Goal: Information Seeking & Learning: Learn about a topic

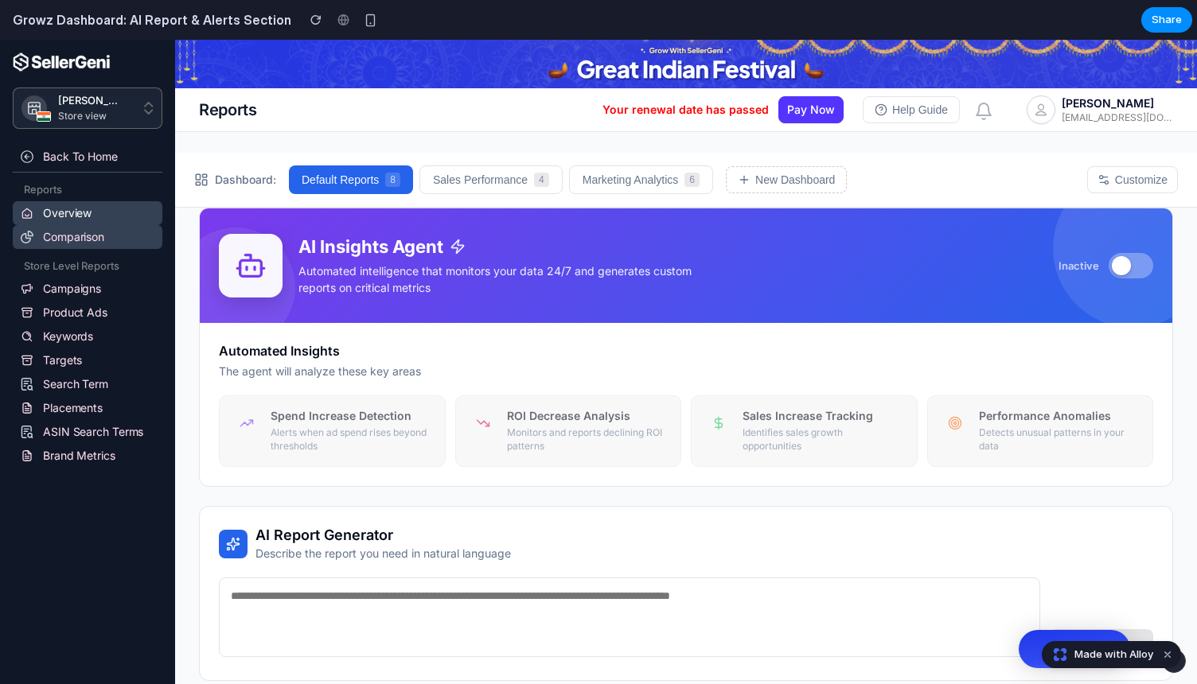
click at [75, 236] on link "Comparison" at bounding box center [88, 237] width 150 height 24
click at [61, 234] on link "Comparison" at bounding box center [88, 237] width 150 height 24
click at [66, 292] on link "Campaigns" at bounding box center [88, 289] width 150 height 24
click at [337, 263] on p "Automated intelligence that monitors your data 24/7 and generates custom report…" at bounding box center [497, 279] width 398 height 33
click at [1138, 271] on button at bounding box center [1131, 265] width 45 height 25
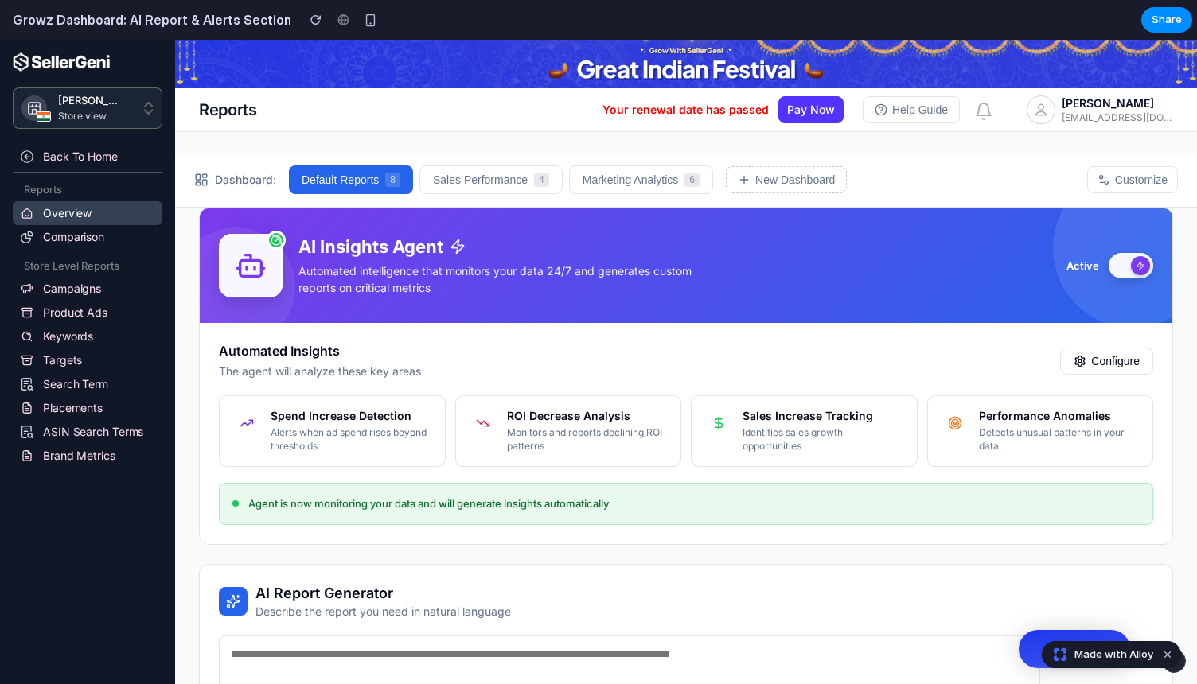
click at [1139, 271] on div at bounding box center [1140, 265] width 19 height 19
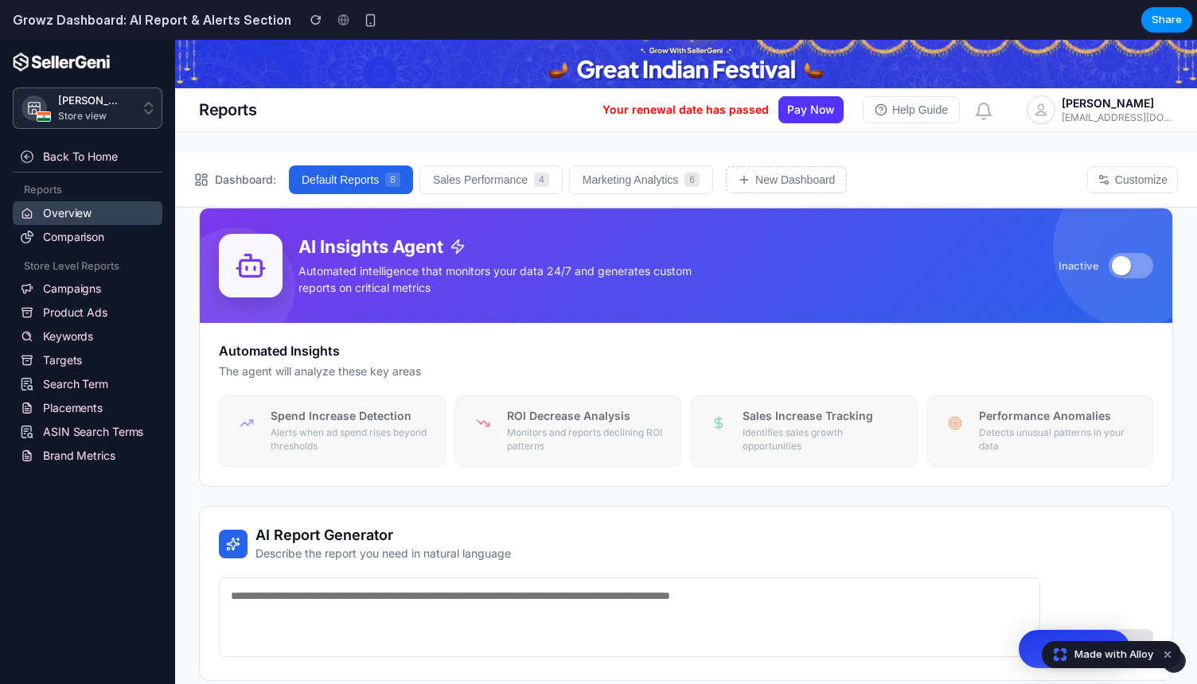
click at [1137, 266] on button at bounding box center [1131, 265] width 45 height 25
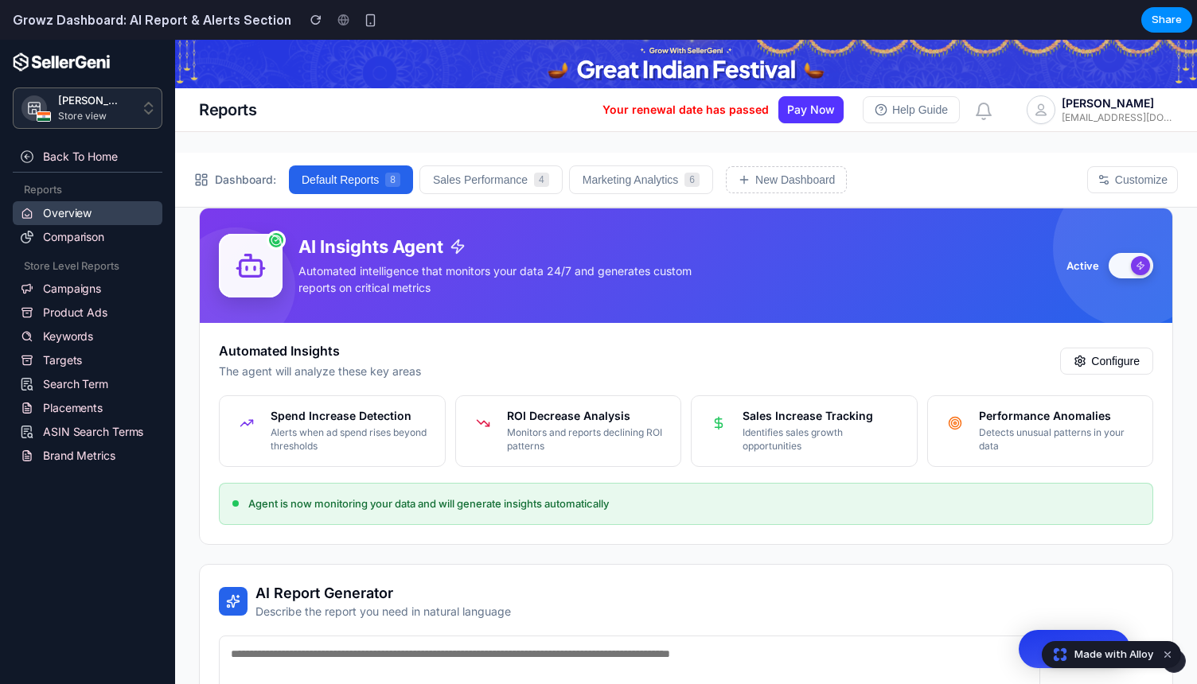
click at [1141, 266] on icon at bounding box center [1141, 266] width 10 height 10
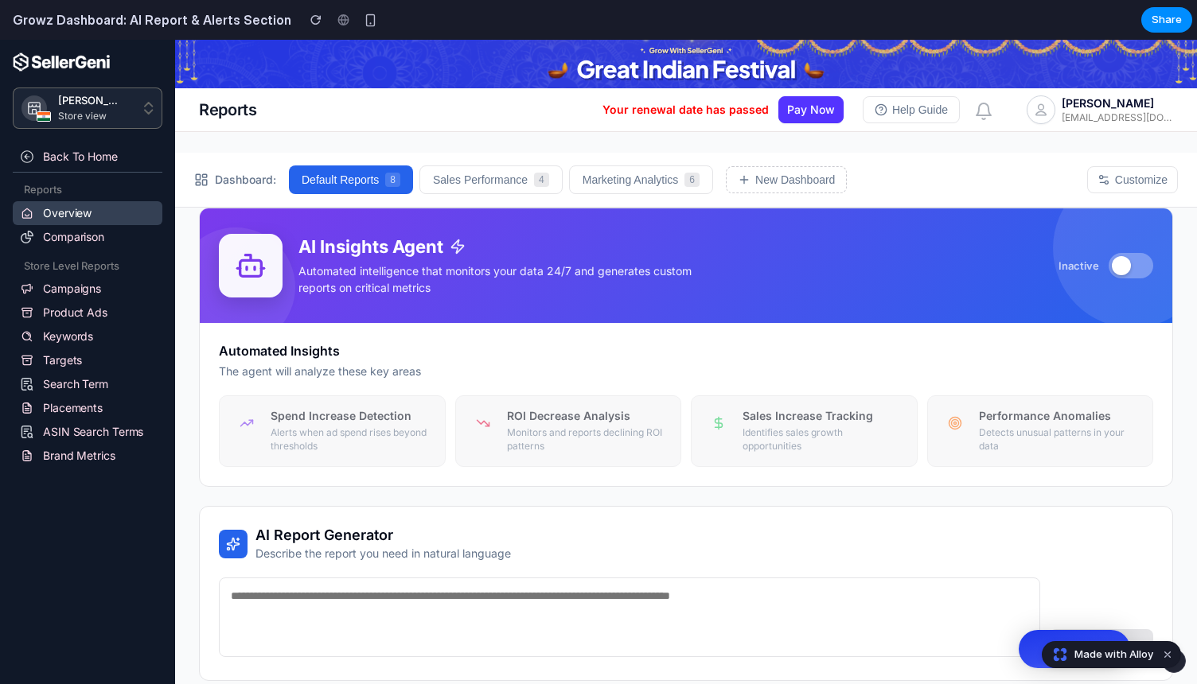
click at [1141, 267] on button at bounding box center [1131, 265] width 45 height 25
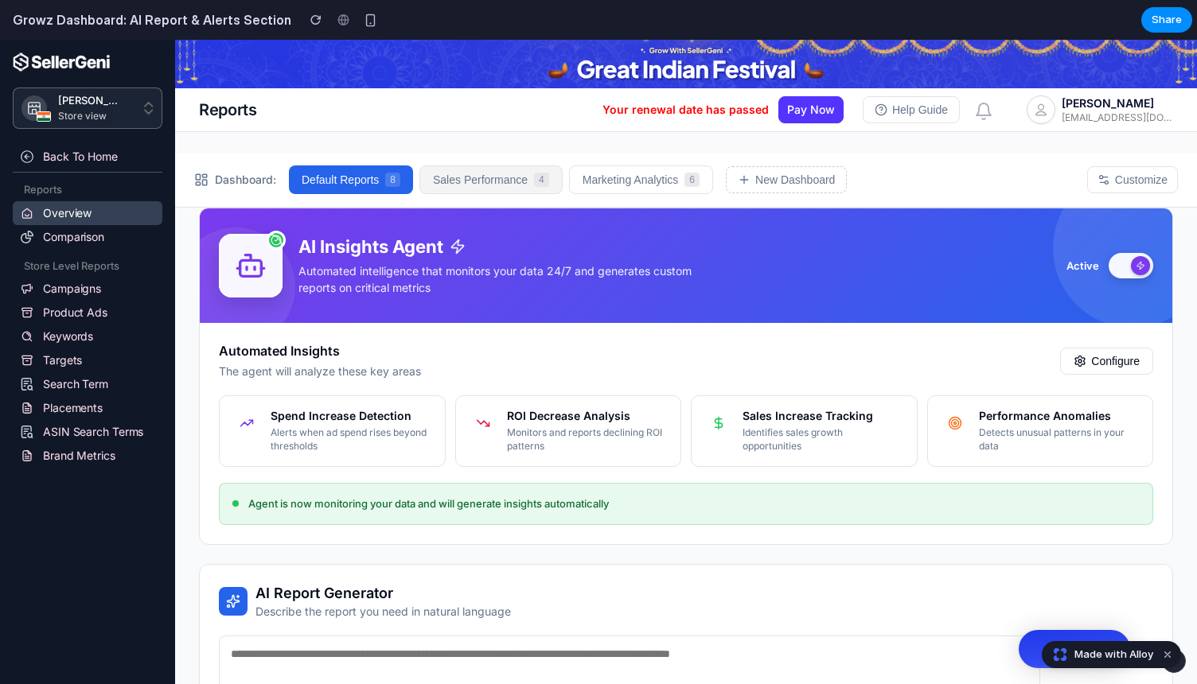
click at [458, 178] on button "Sales Performance 4" at bounding box center [490, 180] width 143 height 29
click at [641, 191] on button "Marketing Analytics 6" at bounding box center [641, 180] width 144 height 29
click at [374, 181] on button "Default Reports 8" at bounding box center [352, 180] width 126 height 29
click at [244, 182] on span "Dashboard:" at bounding box center [245, 180] width 61 height 16
click at [285, 426] on div "Spend Increase Detection Alerts when ad spend rises beyond thresholds" at bounding box center [352, 431] width 162 height 45
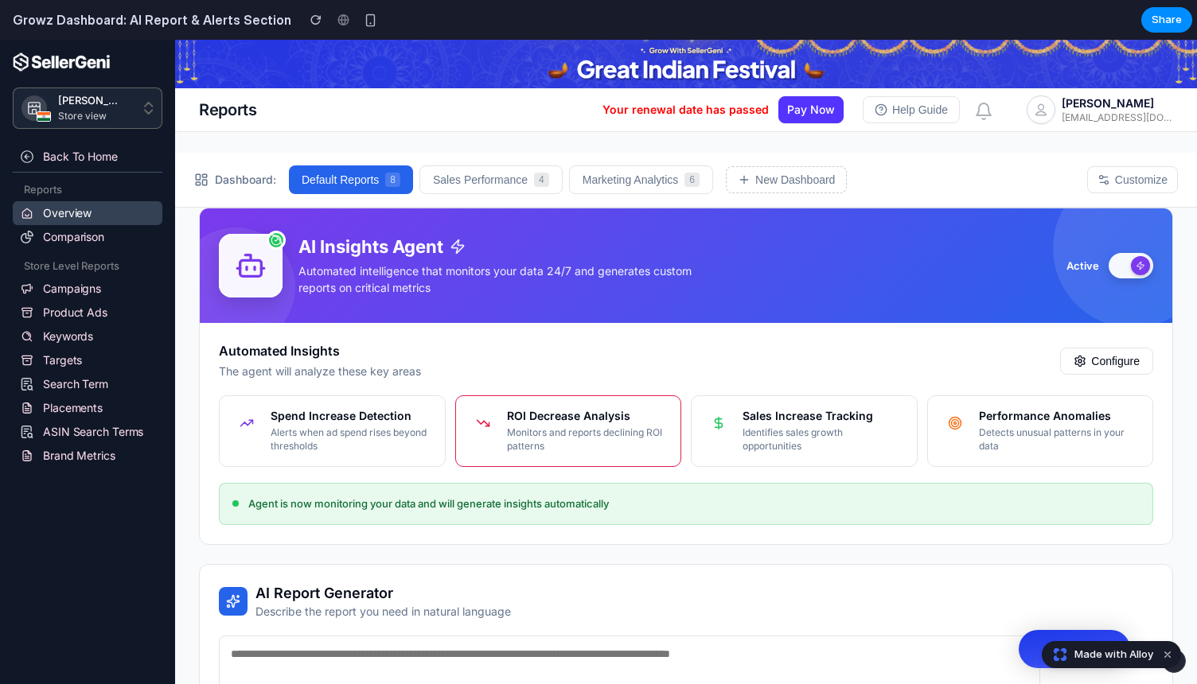
click at [523, 419] on h5 "ROI Decrease Analysis" at bounding box center [588, 416] width 162 height 14
click at [848, 408] on div "Sales Increase Tracking Identifies sales growth opportunities" at bounding box center [804, 432] width 227 height 72
click at [1071, 431] on p "Detects unusual patterns in your data" at bounding box center [1060, 440] width 162 height 27
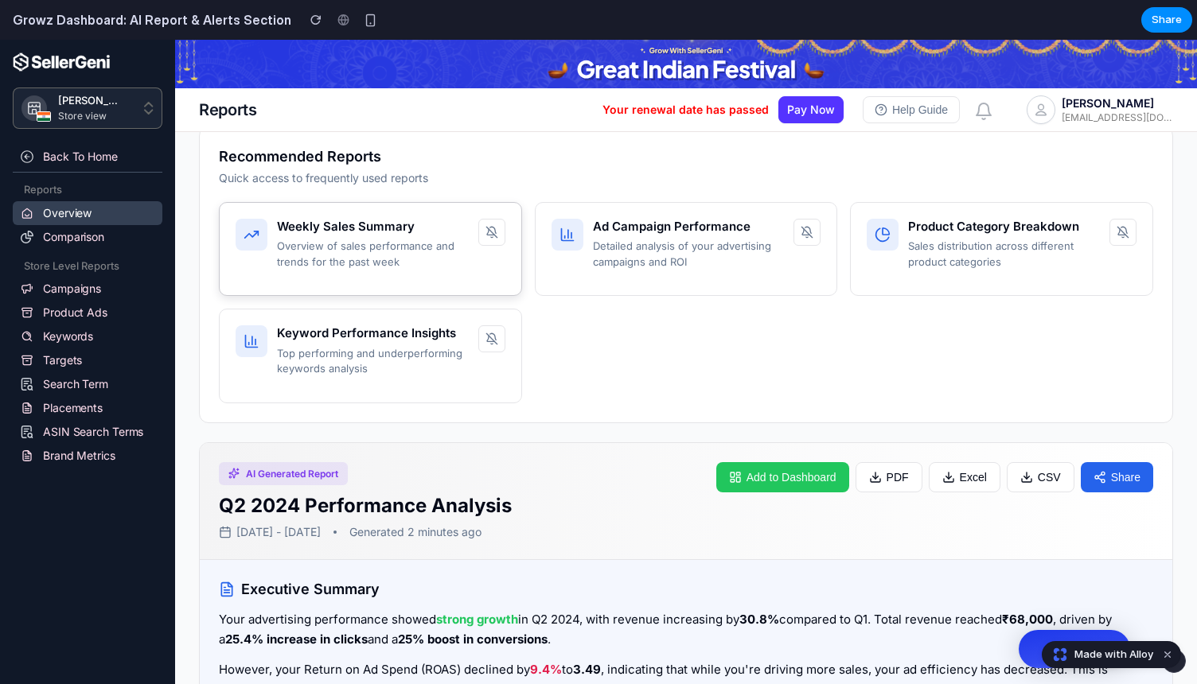
scroll to position [637, 0]
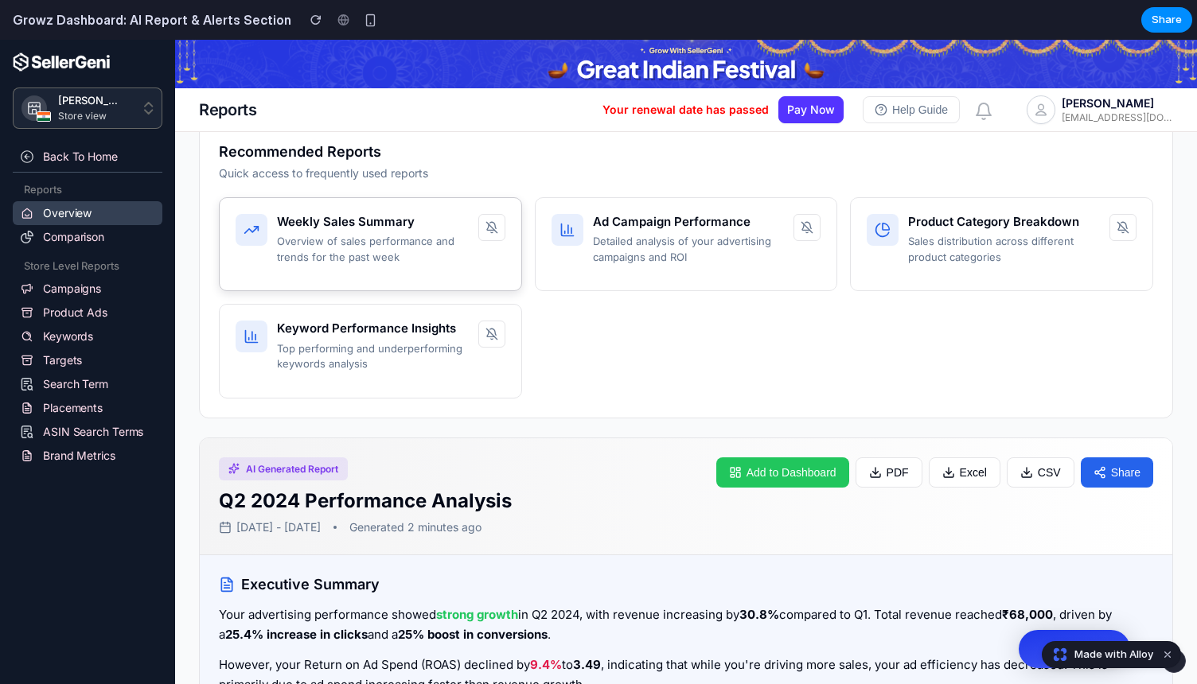
click at [369, 257] on p "Overview of sales performance and trends for the past week" at bounding box center [373, 249] width 192 height 31
click at [726, 238] on p "Detailed analysis of your advertising campaigns and ROI" at bounding box center [689, 249] width 192 height 31
click at [1033, 232] on div "Product Category Breakdown Sales distribution across different product categori…" at bounding box center [1004, 240] width 192 height 52
click at [411, 378] on div "Keyword Performance Insights Top performing and underperforming keywords analys…" at bounding box center [370, 351] width 303 height 95
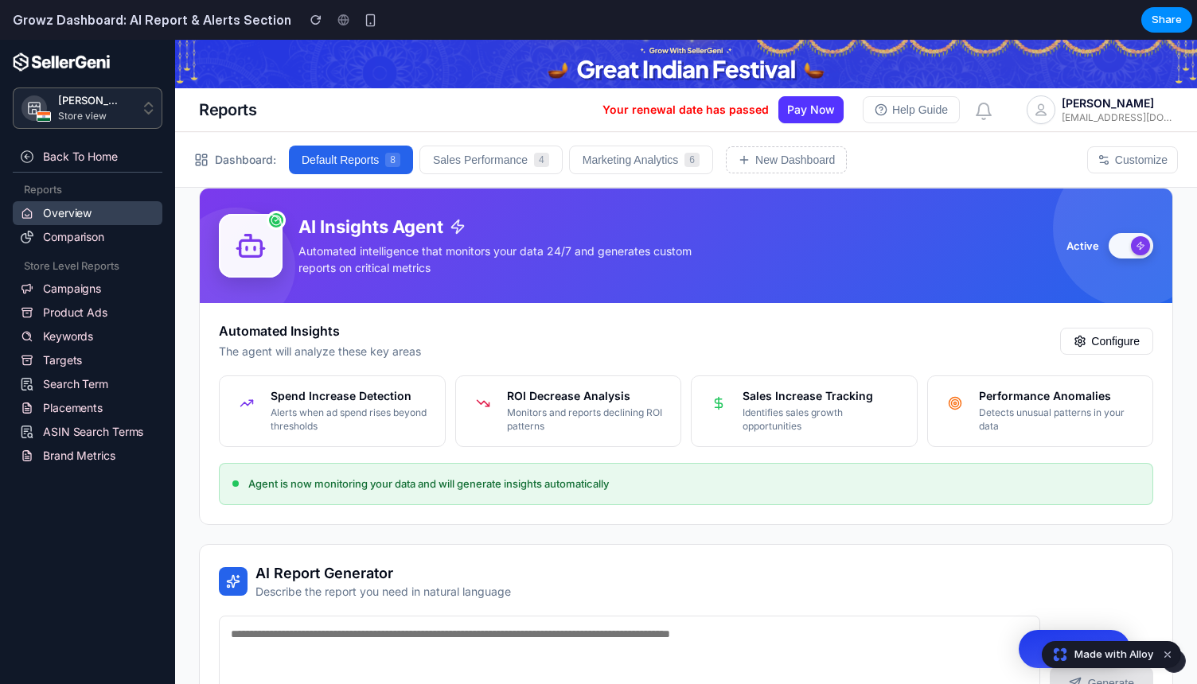
scroll to position [0, 0]
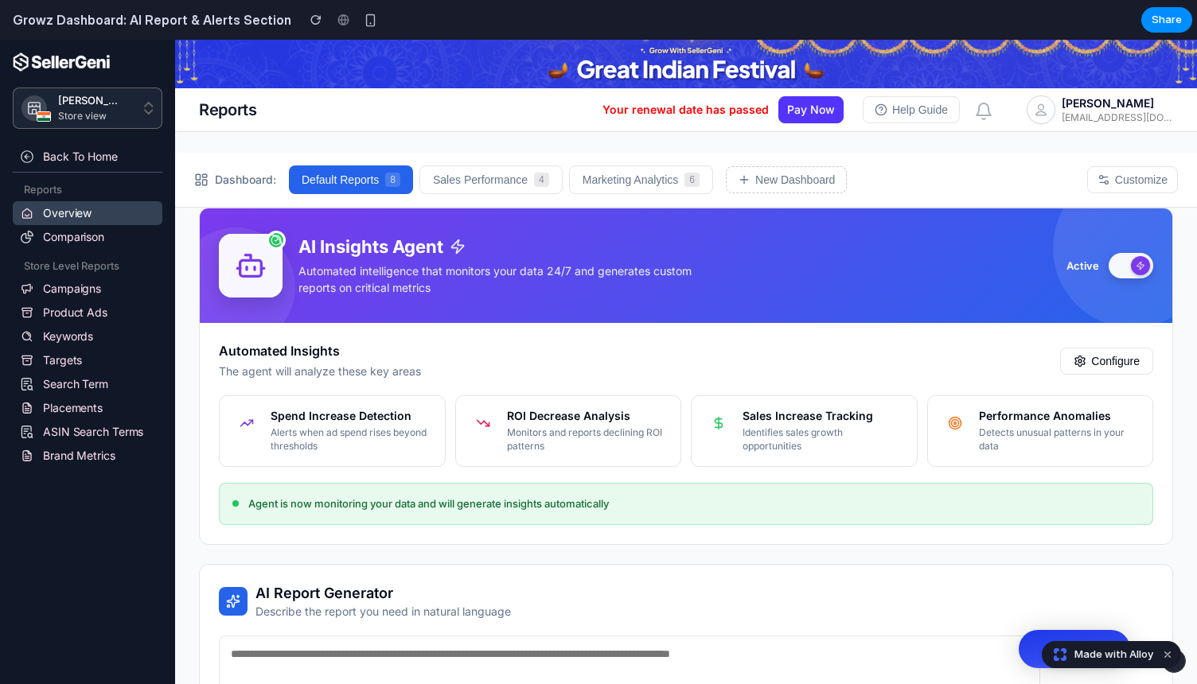
click at [1139, 262] on icon at bounding box center [1141, 266] width 10 height 10
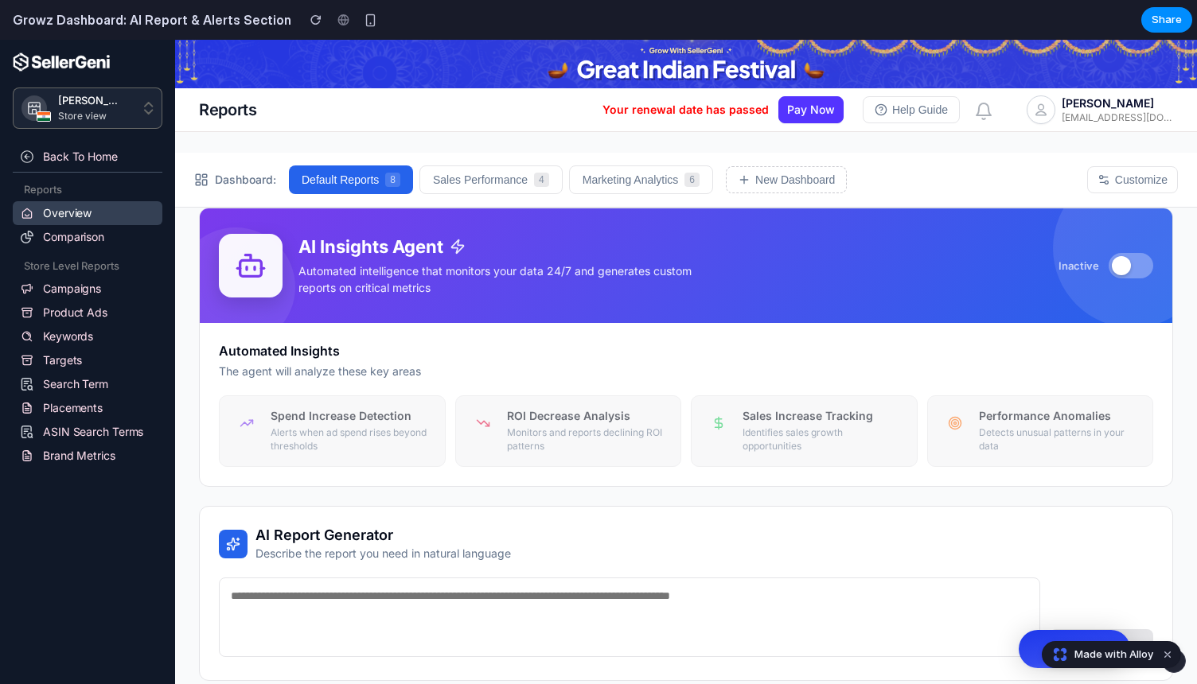
click at [1139, 262] on button at bounding box center [1131, 265] width 45 height 25
click at [488, 176] on button "Sales Performance 4" at bounding box center [490, 180] width 143 height 29
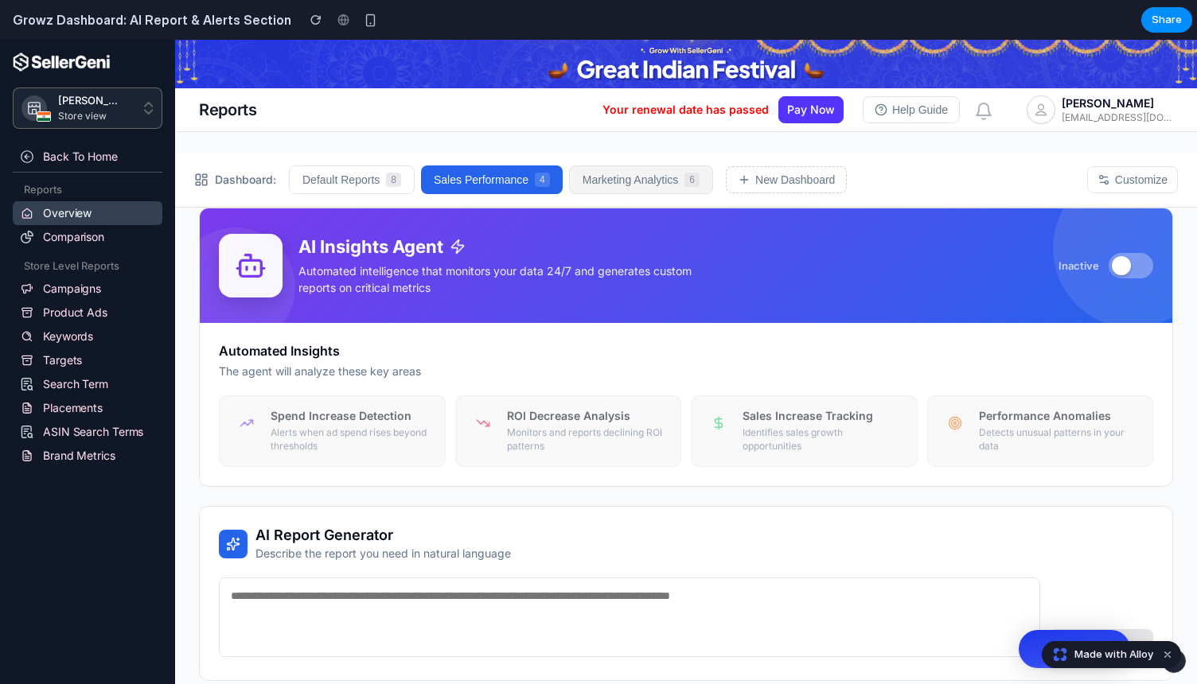
click at [639, 193] on button "Marketing Analytics 6" at bounding box center [641, 180] width 144 height 29
click at [346, 393] on div "Automated Insights The agent will analyze these key areas Spend Increase Detect…" at bounding box center [686, 404] width 973 height 163
click at [346, 436] on p "Alerts when ad spend rises beyond thresholds" at bounding box center [352, 440] width 162 height 27
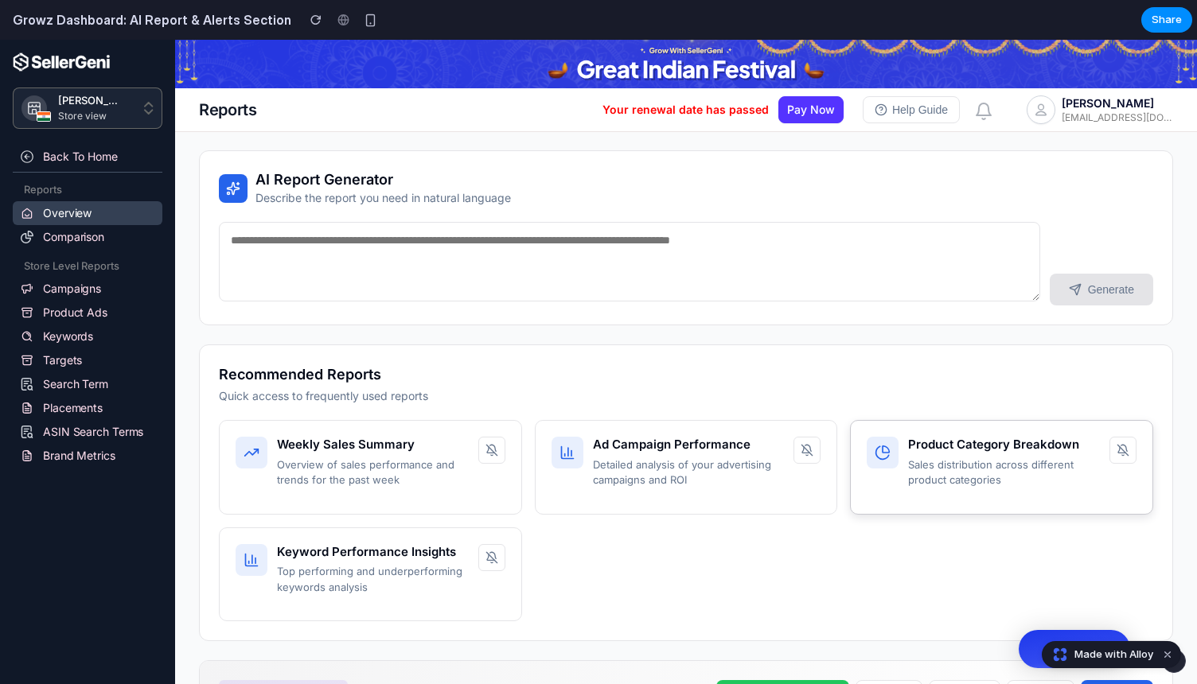
scroll to position [349, 0]
